Goal: Transaction & Acquisition: Download file/media

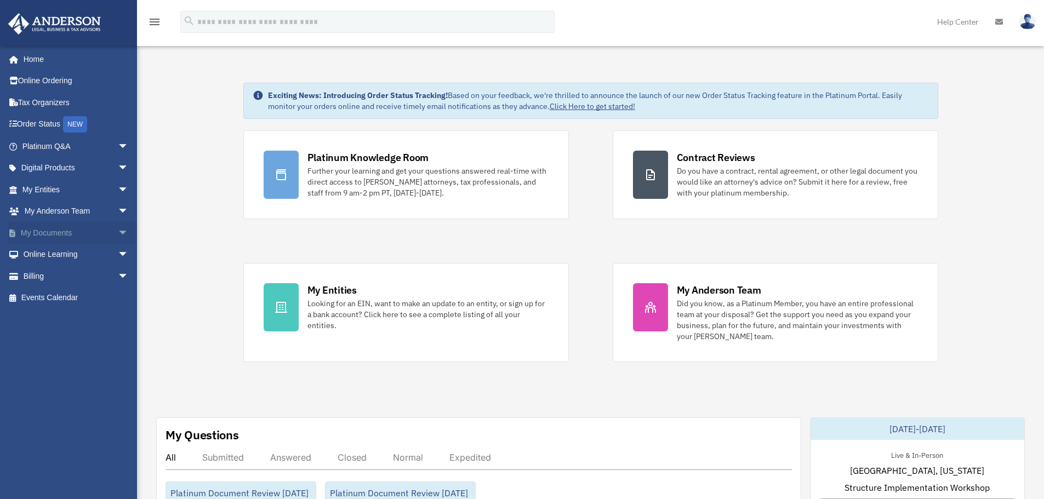
click at [118, 227] on span "arrow_drop_down" at bounding box center [129, 233] width 22 height 22
click at [32, 255] on span at bounding box center [35, 255] width 7 height 8
click at [41, 252] on link "Box" at bounding box center [80, 255] width 130 height 22
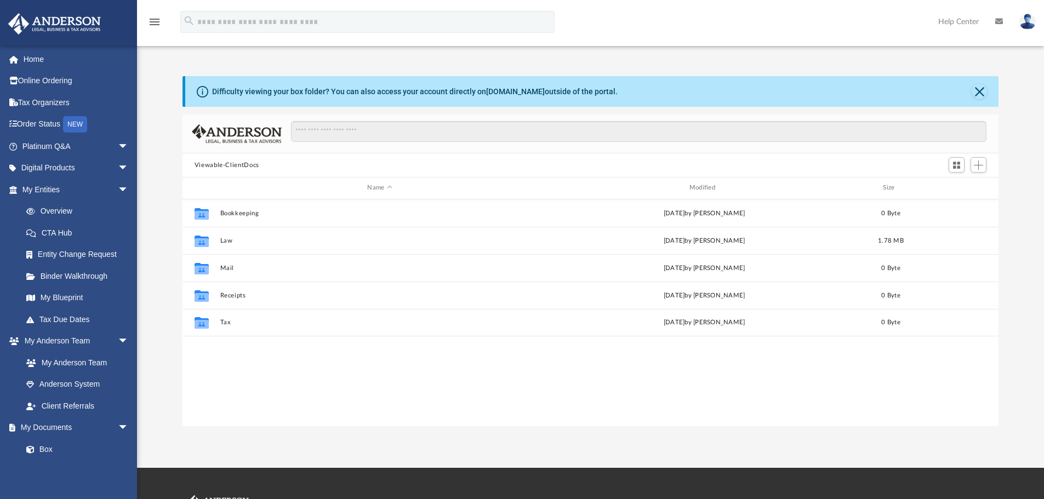
scroll to position [241, 808]
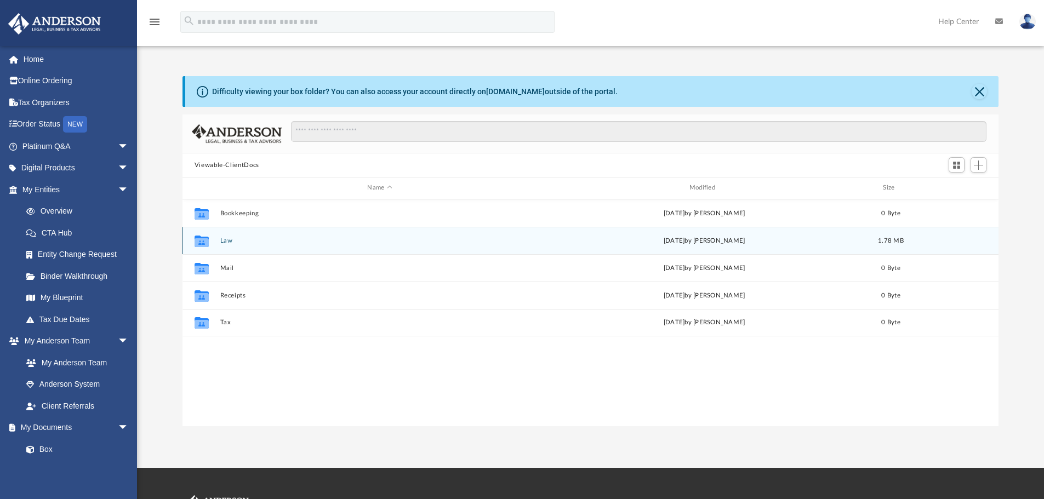
click at [223, 239] on button "Law" at bounding box center [379, 240] width 319 height 7
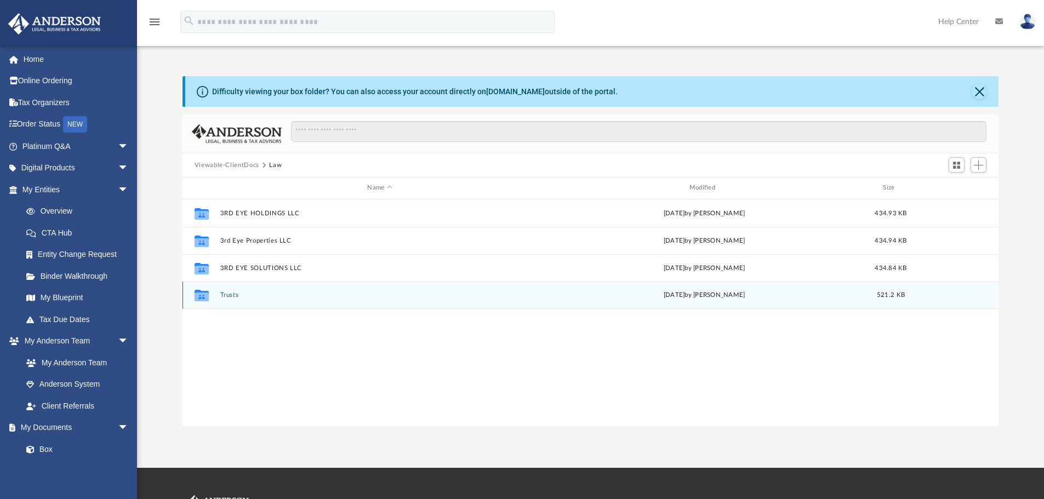
click at [228, 296] on button "Trusts" at bounding box center [379, 295] width 319 height 7
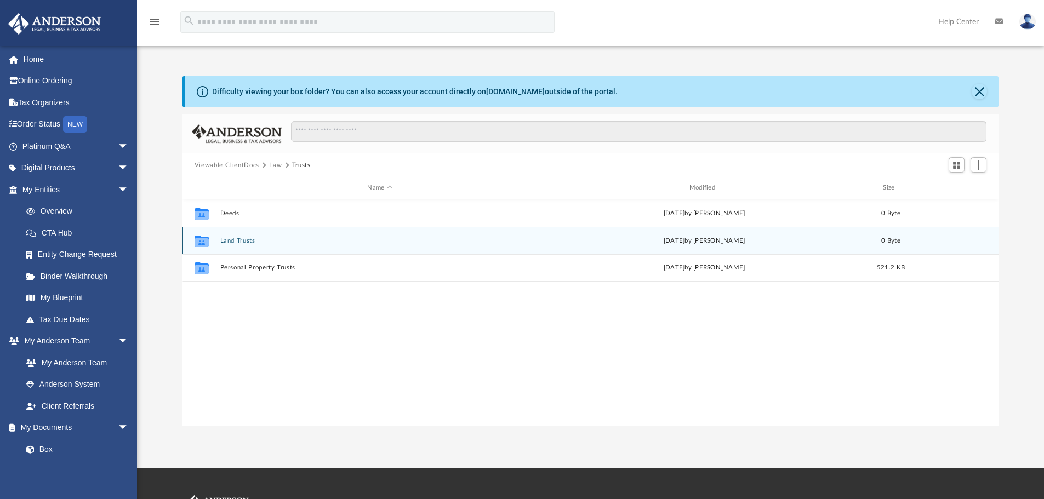
click at [240, 239] on button "Land Trusts" at bounding box center [379, 240] width 319 height 7
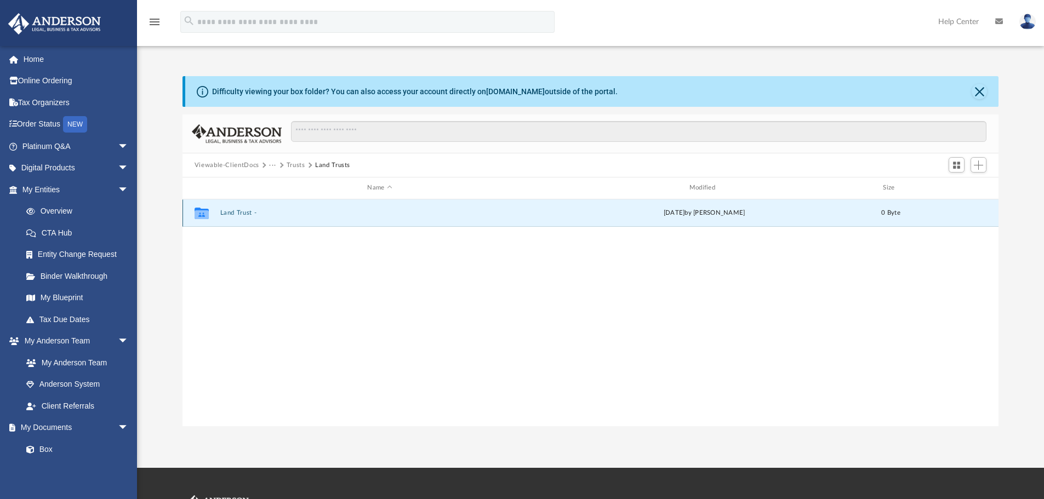
click at [220, 214] on button "Land Trust -" at bounding box center [379, 212] width 319 height 7
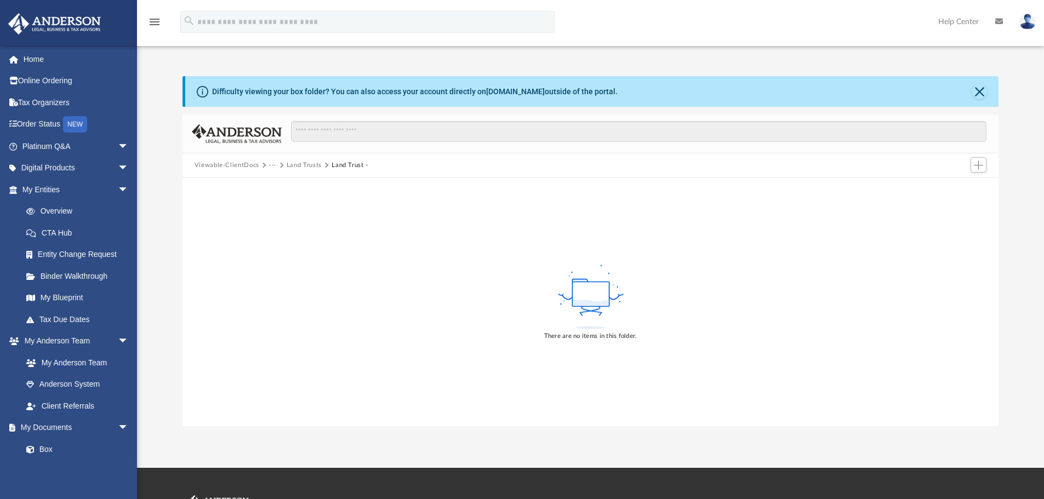
click at [233, 162] on button "Viewable-ClientDocs" at bounding box center [227, 166] width 65 height 10
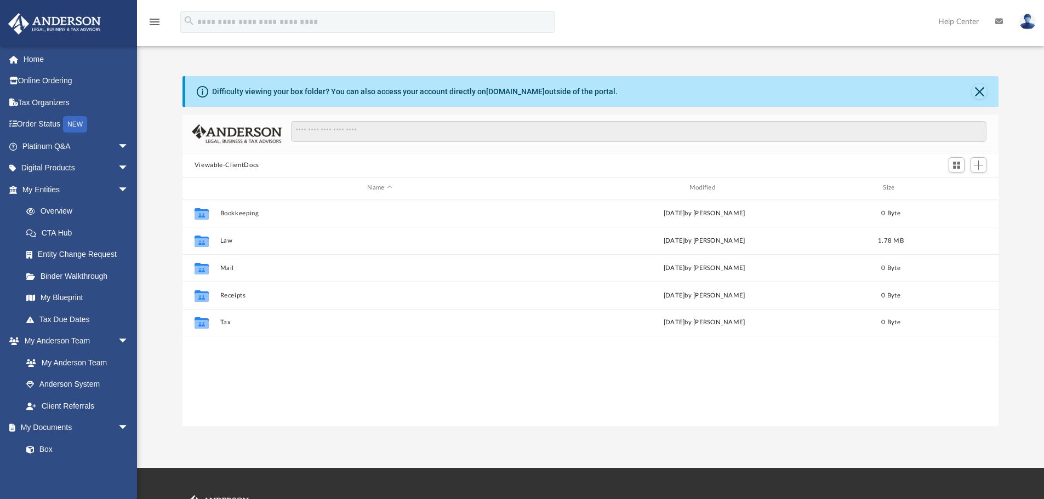
click at [227, 166] on button "Viewable-ClientDocs" at bounding box center [227, 166] width 65 height 10
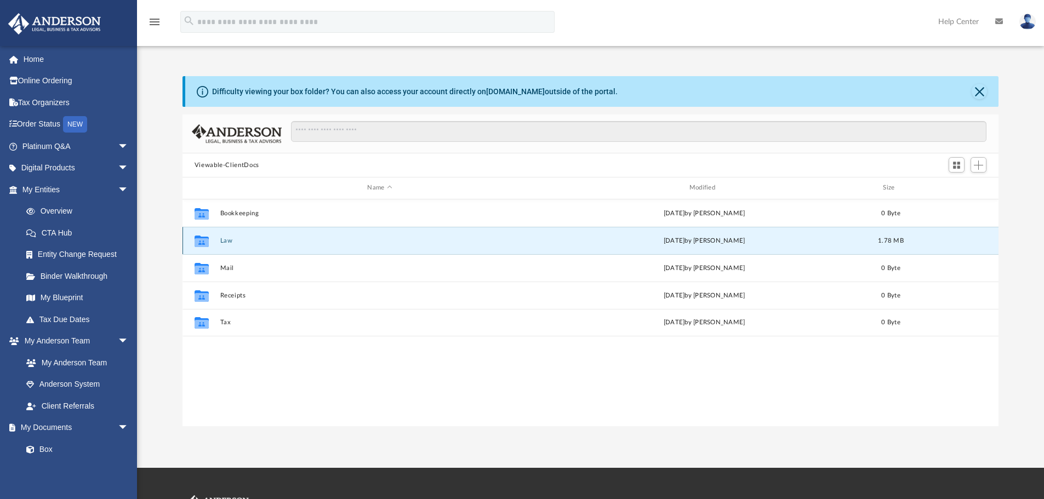
click at [224, 242] on button "Law" at bounding box center [379, 240] width 319 height 7
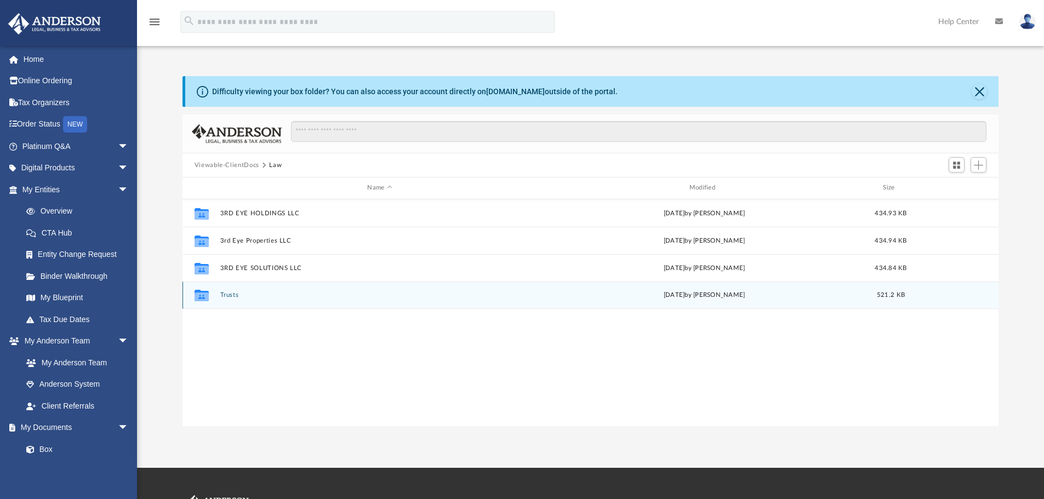
click at [237, 293] on button "Trusts" at bounding box center [379, 295] width 319 height 7
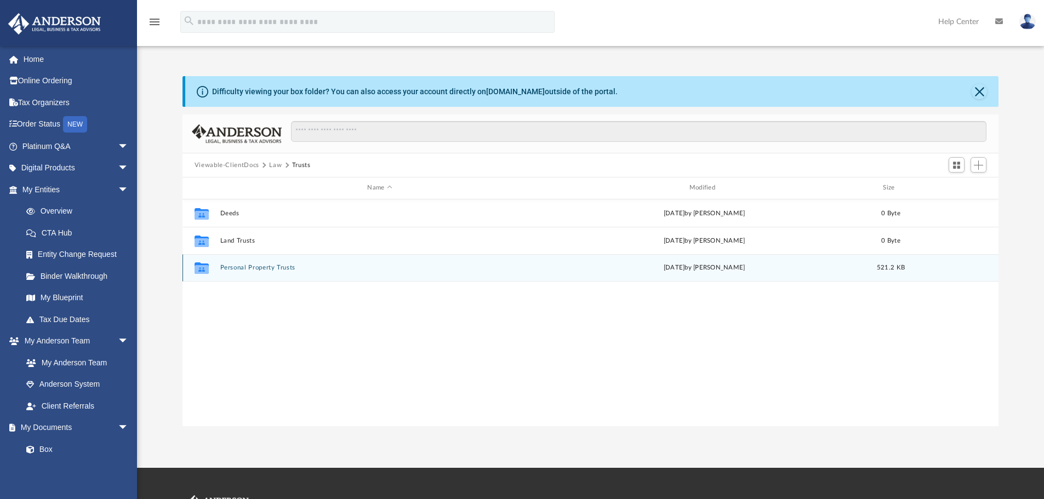
click at [260, 266] on button "Personal Property Trusts" at bounding box center [379, 267] width 319 height 7
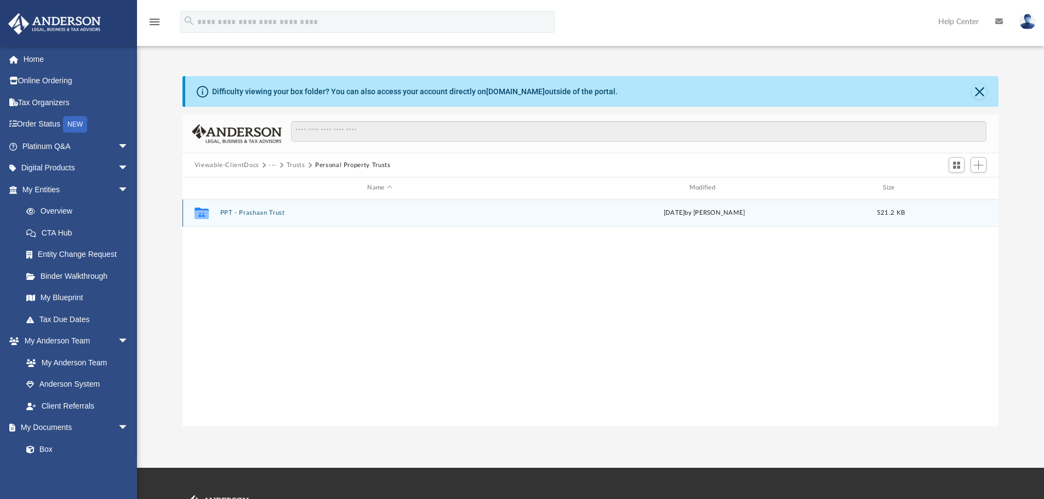
click at [260, 214] on button "PPT - Prashaan Trust" at bounding box center [379, 212] width 319 height 7
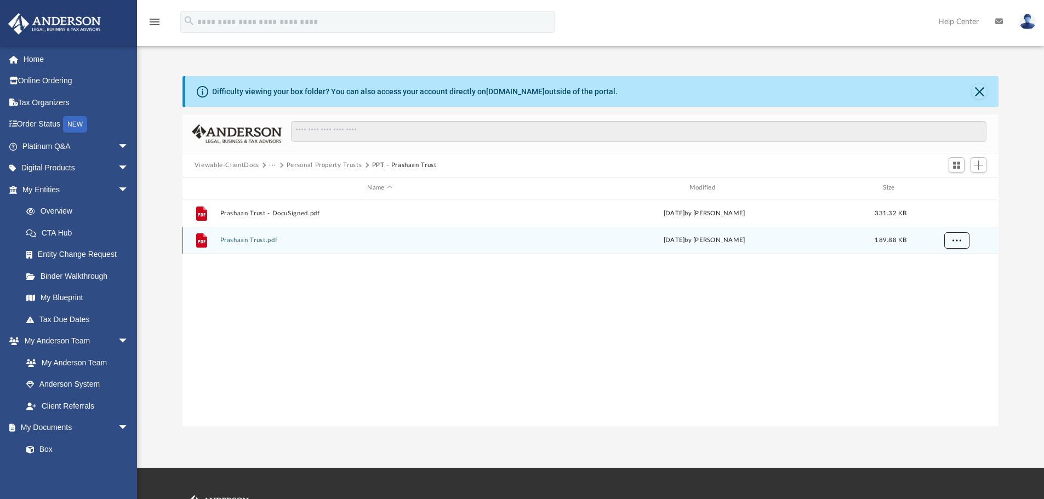
click at [950, 237] on button "More options" at bounding box center [956, 240] width 25 height 16
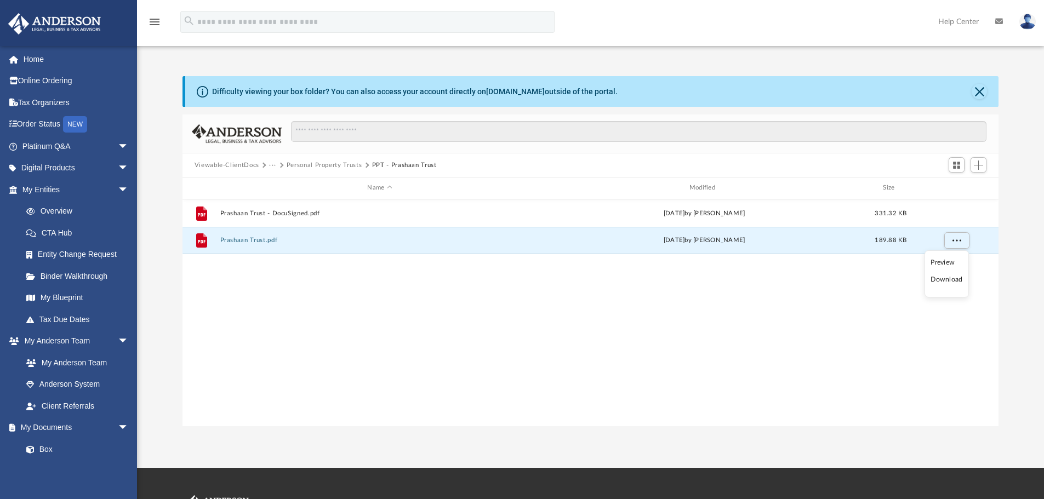
click at [956, 284] on li "Download" at bounding box center [946, 280] width 32 height 12
